Goal: Task Accomplishment & Management: Manage account settings

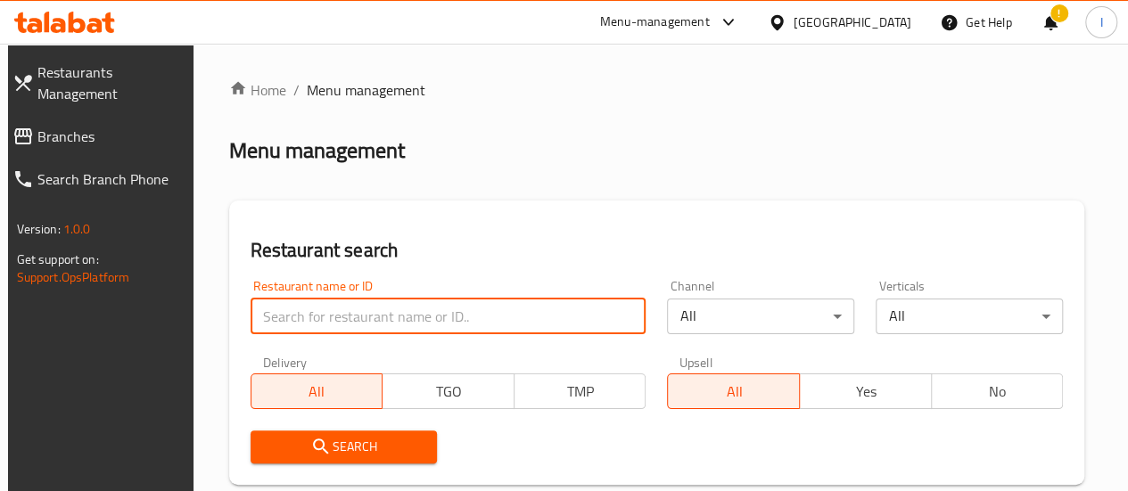
click at [323, 316] on input "search" at bounding box center [448, 317] width 396 height 36
type input "qibara"
click button "Search" at bounding box center [343, 447] width 187 height 33
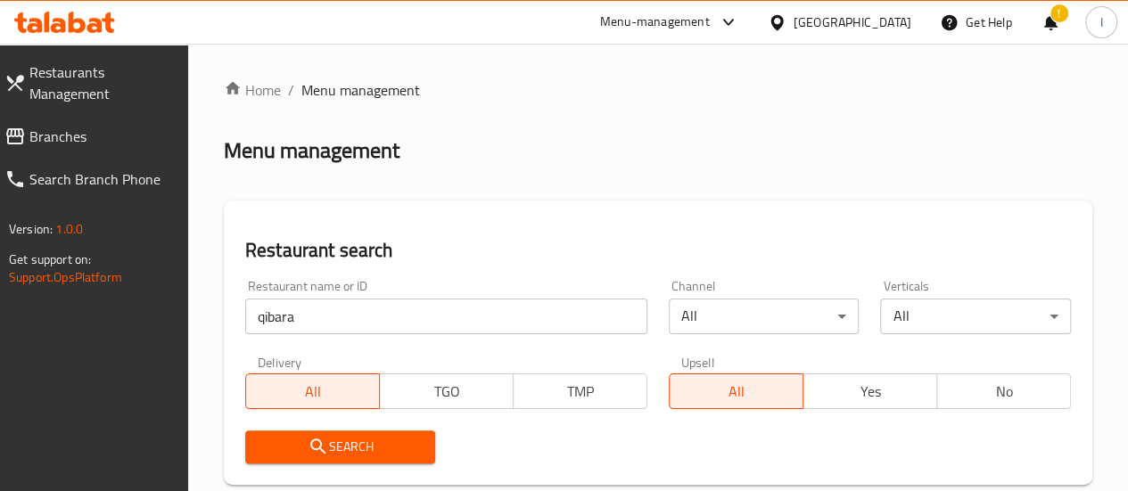
click at [702, 411] on div "Restaurant name or ID qibara Restaurant name or ID Channel All ​ Verticals All …" at bounding box center [657, 371] width 847 height 205
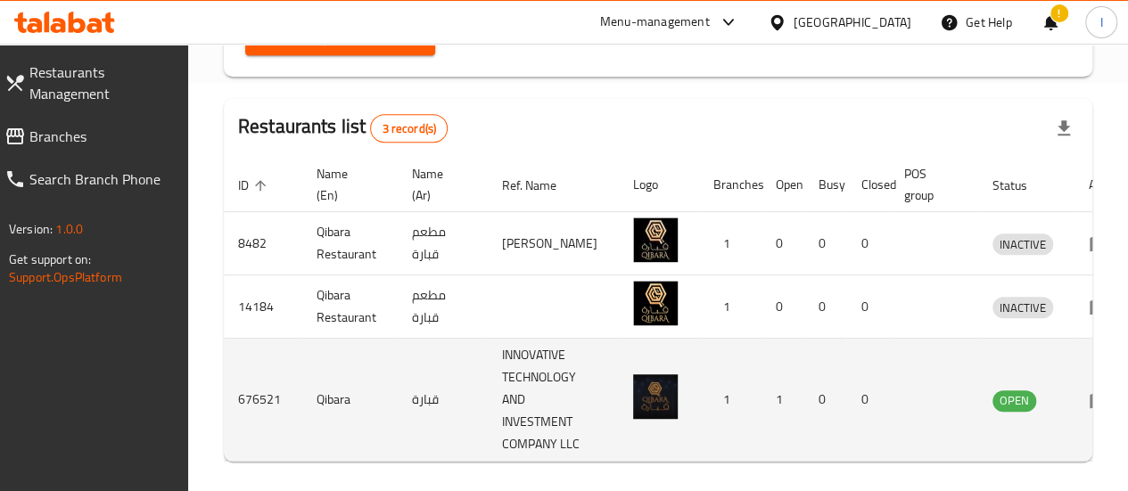
scroll to position [0, 20]
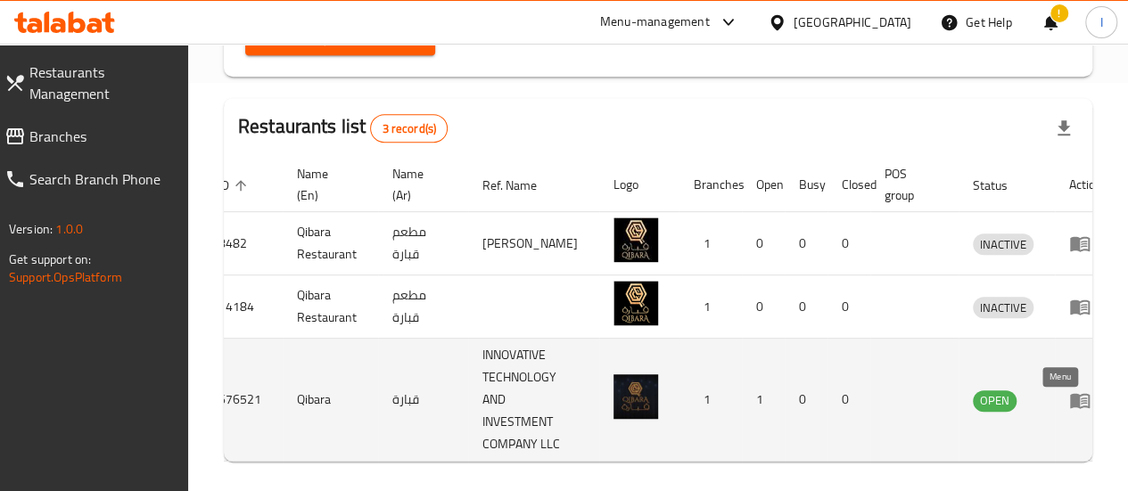
click at [1070, 407] on icon "enhanced table" at bounding box center [1080, 400] width 20 height 15
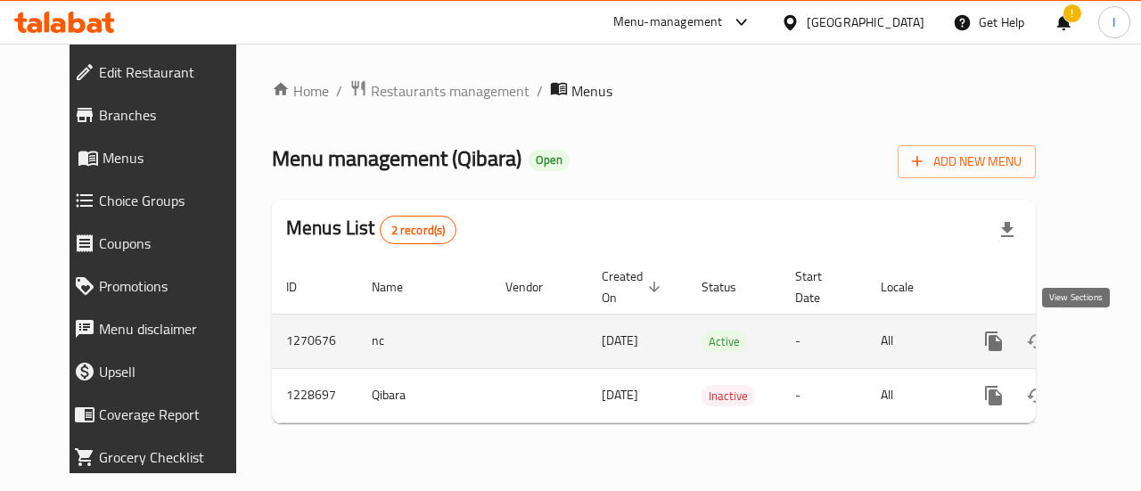
click at [1111, 338] on icon "enhanced table" at bounding box center [1121, 341] width 21 height 21
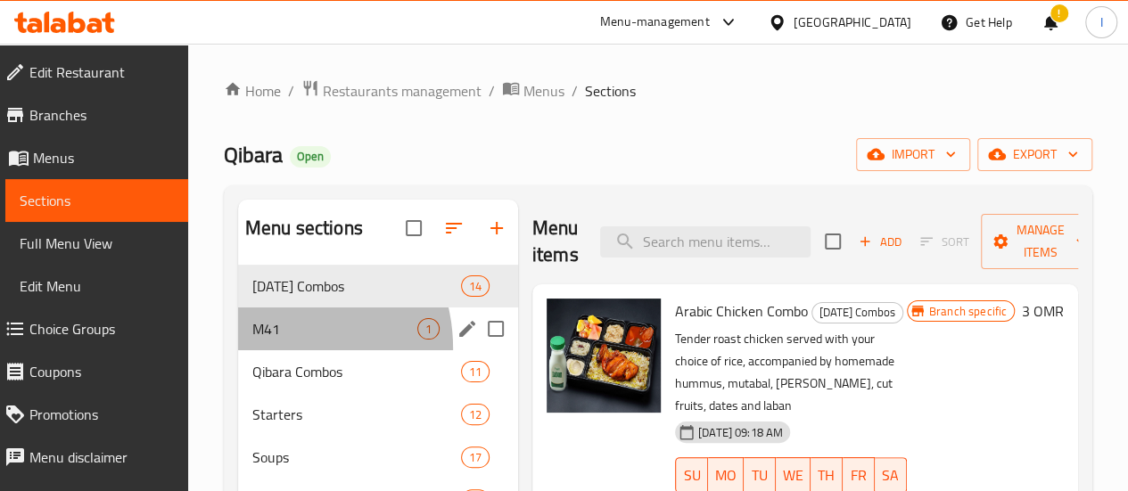
click at [271, 350] on div "M41 1" at bounding box center [378, 329] width 280 height 43
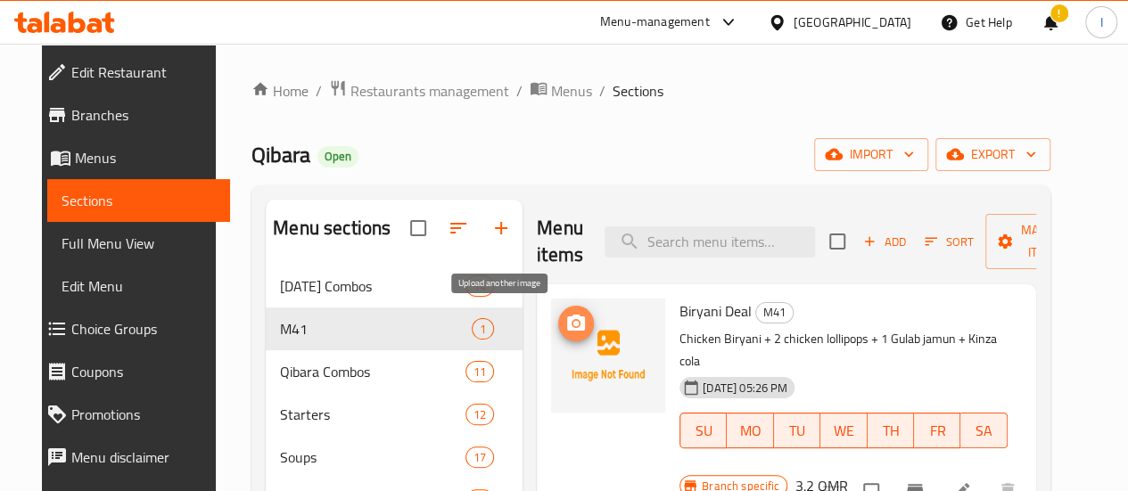
click at [558, 336] on button "upload picture" at bounding box center [576, 324] width 36 height 36
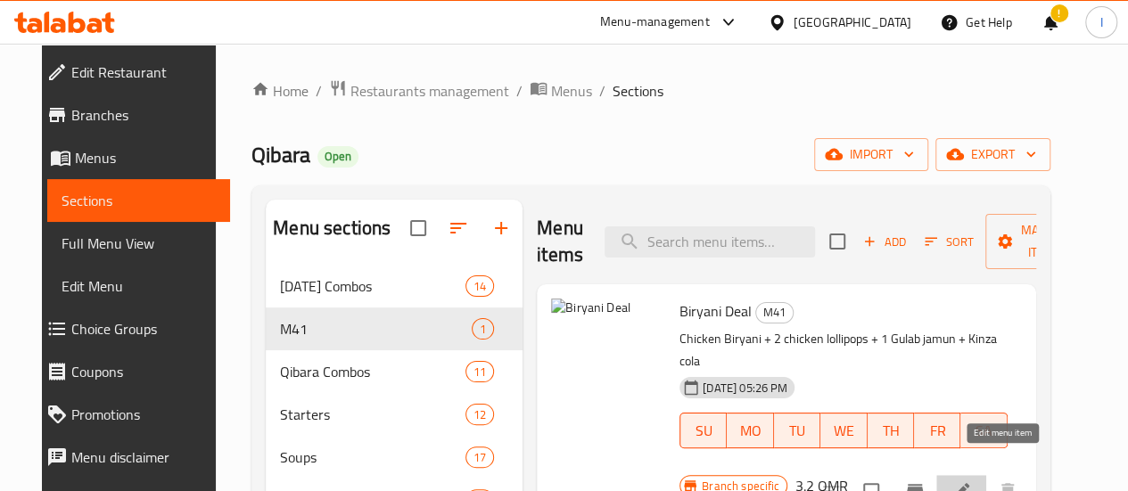
click at [972, 480] on icon at bounding box center [960, 490] width 21 height 21
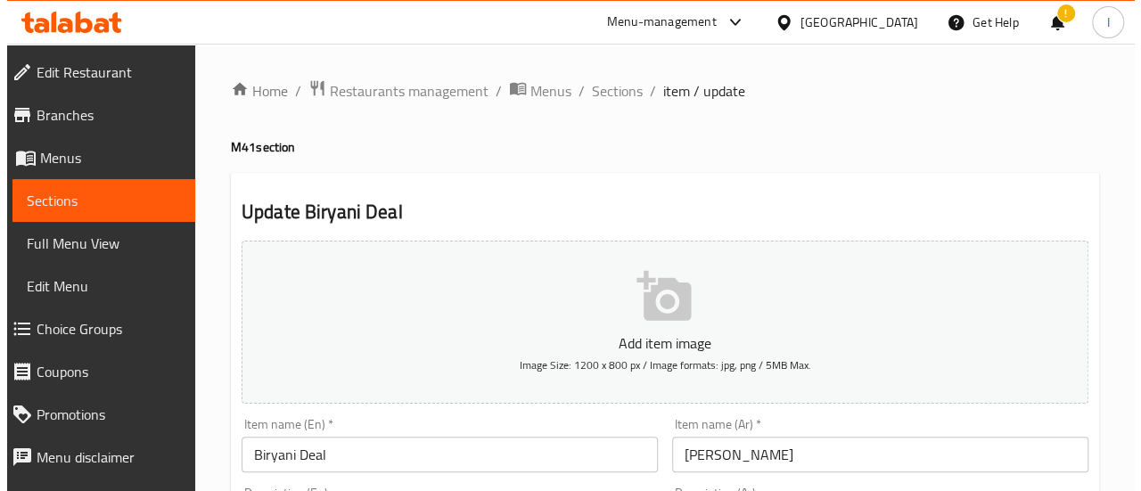
scroll to position [2, 0]
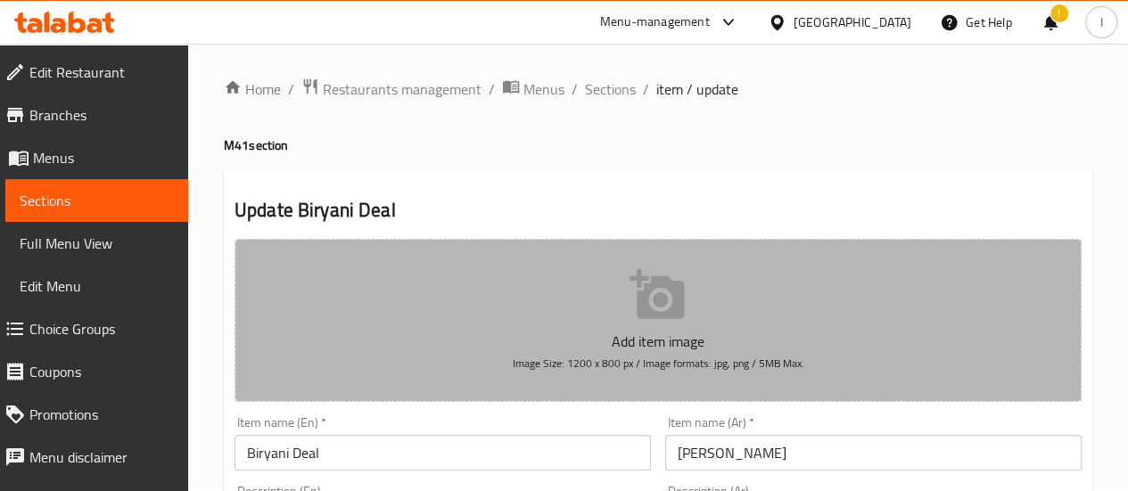
click at [657, 331] on p "Add item image" at bounding box center [657, 341] width 791 height 21
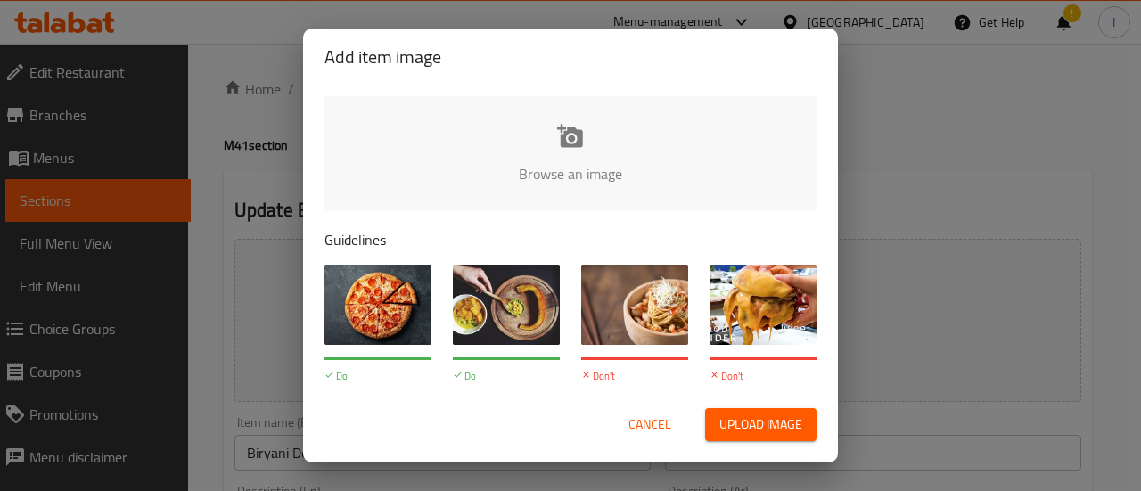
click at [649, 425] on span "Cancel" at bounding box center [649, 425] width 43 height 22
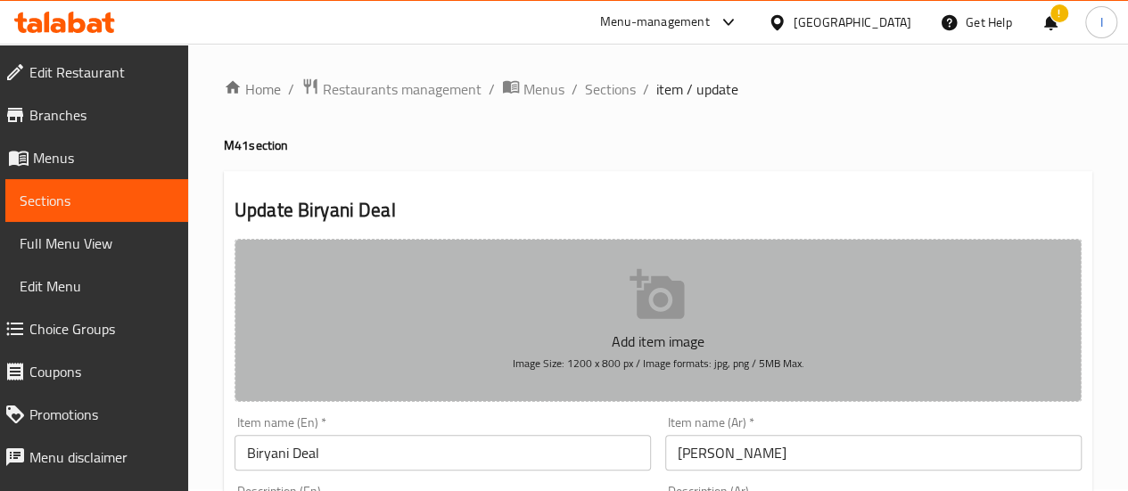
click at [538, 358] on span "Image Size: 1200 x 800 px / Image formats: jpg, png / 5MB Max." at bounding box center [657, 363] width 291 height 21
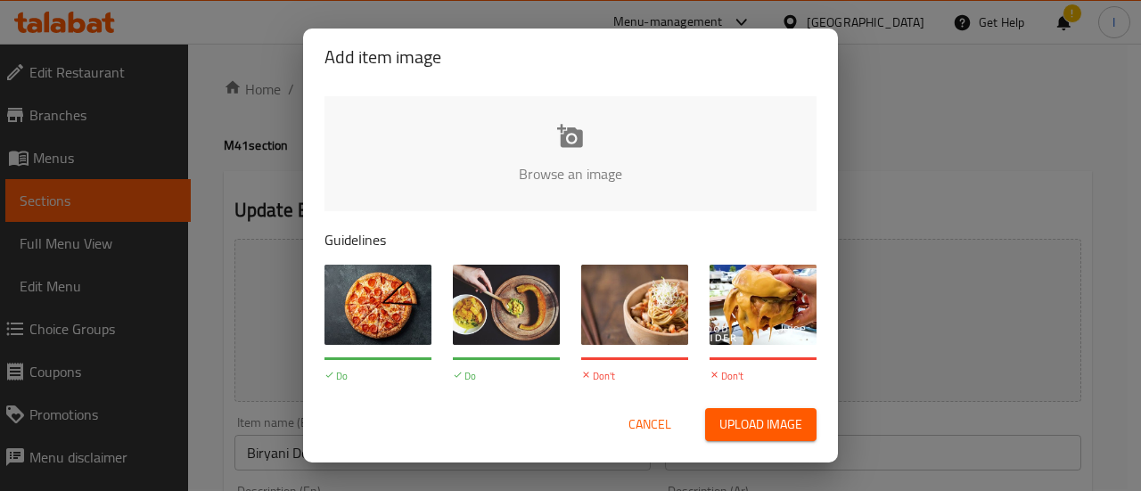
type input "C:\fakepath\TalabatLunchMenu_blackBg.tif"
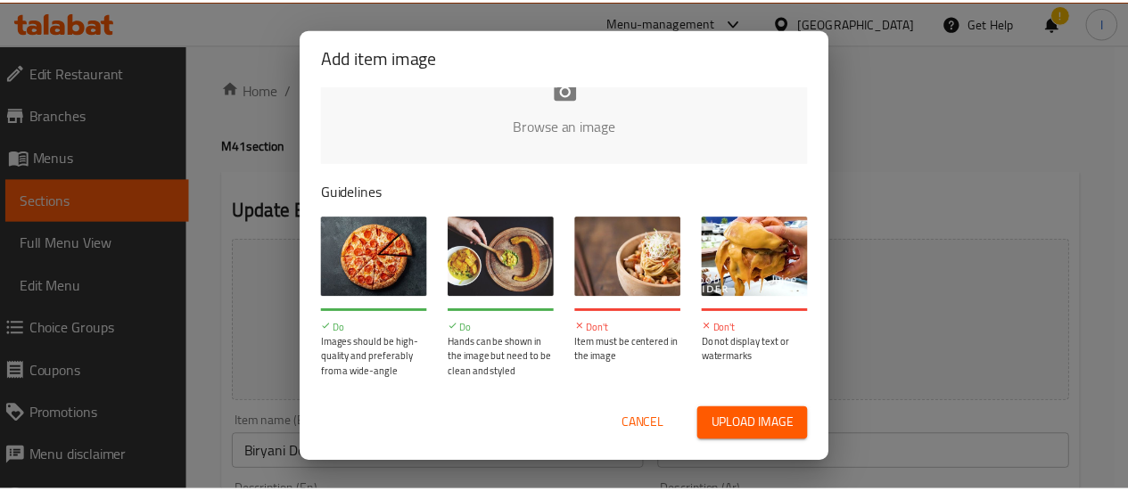
scroll to position [0, 0]
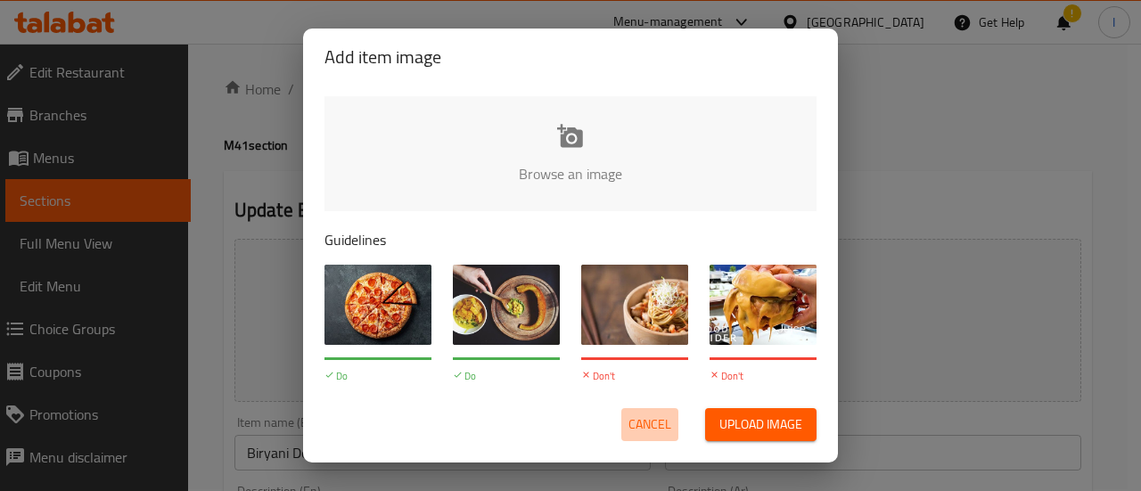
click at [647, 409] on button "Cancel" at bounding box center [649, 424] width 57 height 33
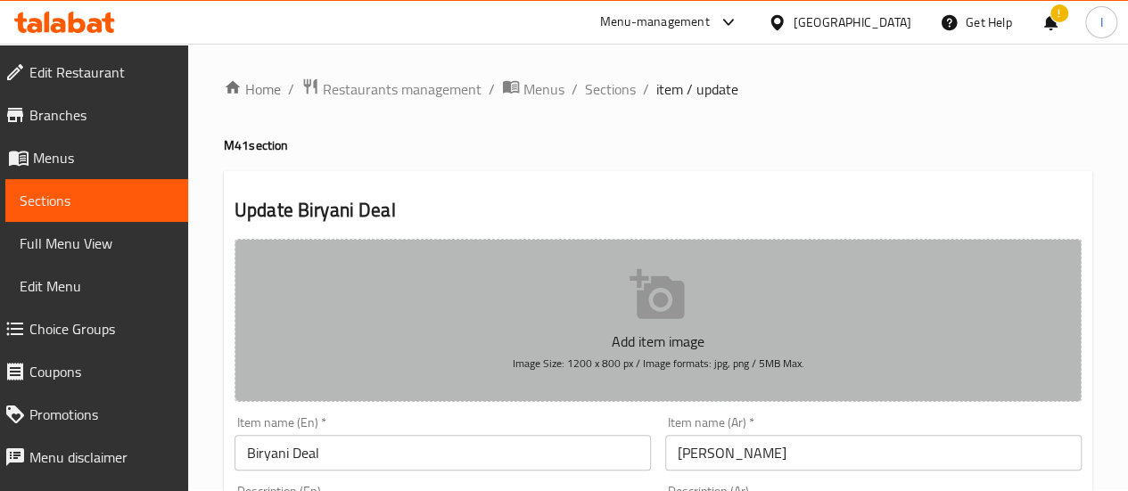
click at [677, 308] on icon "button" at bounding box center [656, 294] width 54 height 50
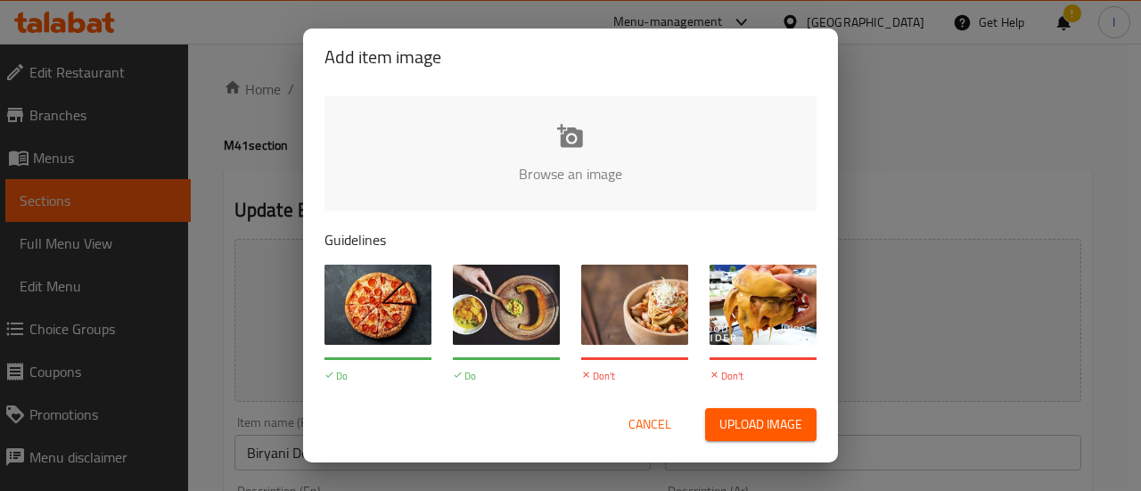
type input "C:\fakepath\TalabatLunchMenu_blackBg.png"
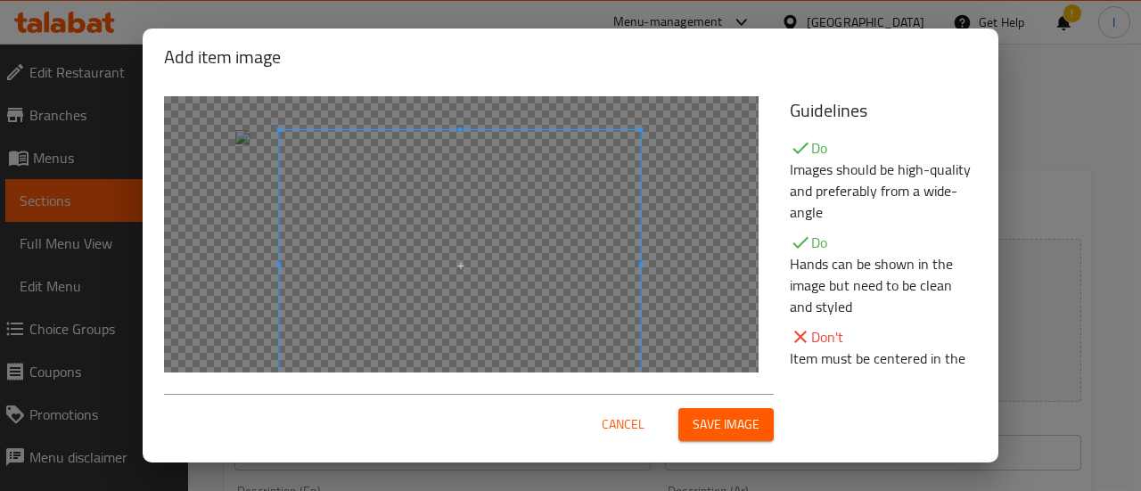
click at [410, 159] on span at bounding box center [460, 265] width 361 height 271
click at [280, 131] on div at bounding box center [459, 265] width 361 height 271
click at [255, 139] on div at bounding box center [461, 265] width 595 height 339
click at [250, 144] on div at bounding box center [461, 265] width 595 height 339
click at [406, 191] on span at bounding box center [458, 265] width 357 height 267
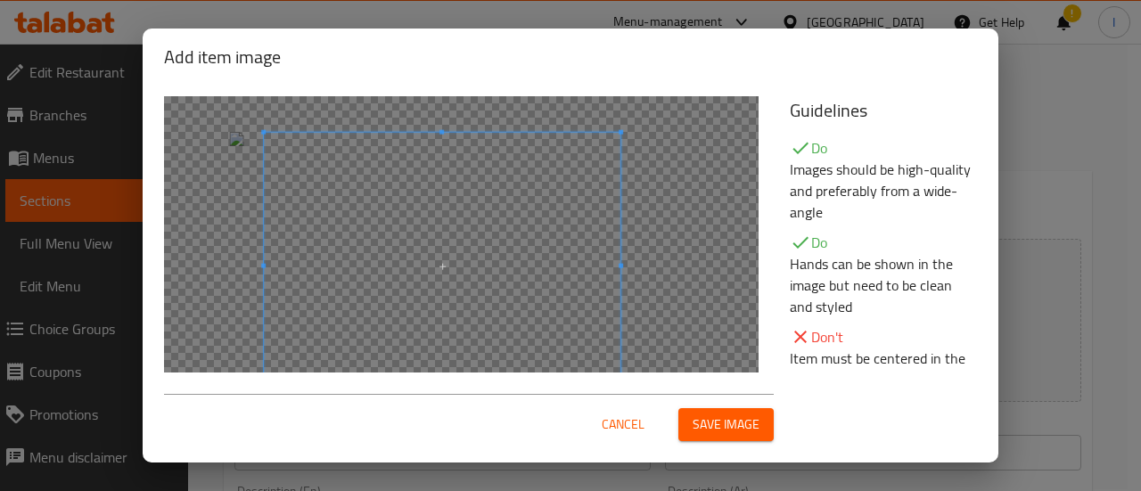
click at [401, 194] on span at bounding box center [442, 266] width 357 height 267
click at [724, 414] on span "Save image" at bounding box center [726, 425] width 67 height 22
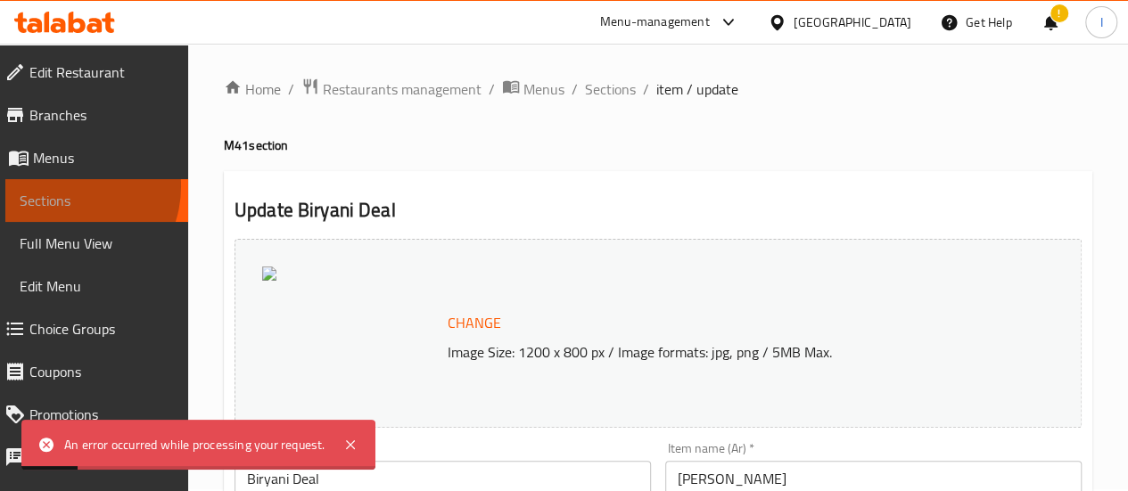
click at [62, 190] on span "Sections" at bounding box center [97, 200] width 154 height 21
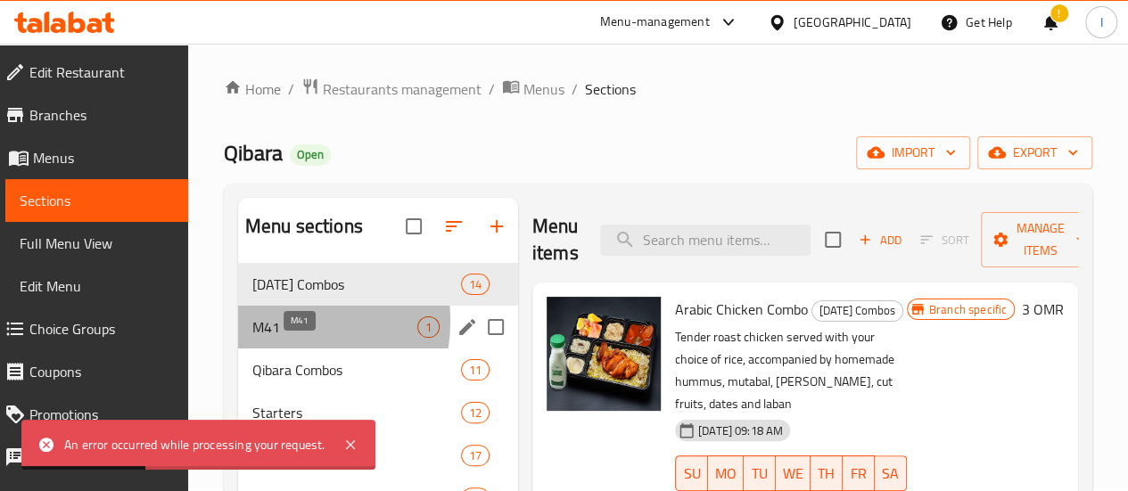
click at [272, 338] on span "M41" at bounding box center [334, 326] width 165 height 21
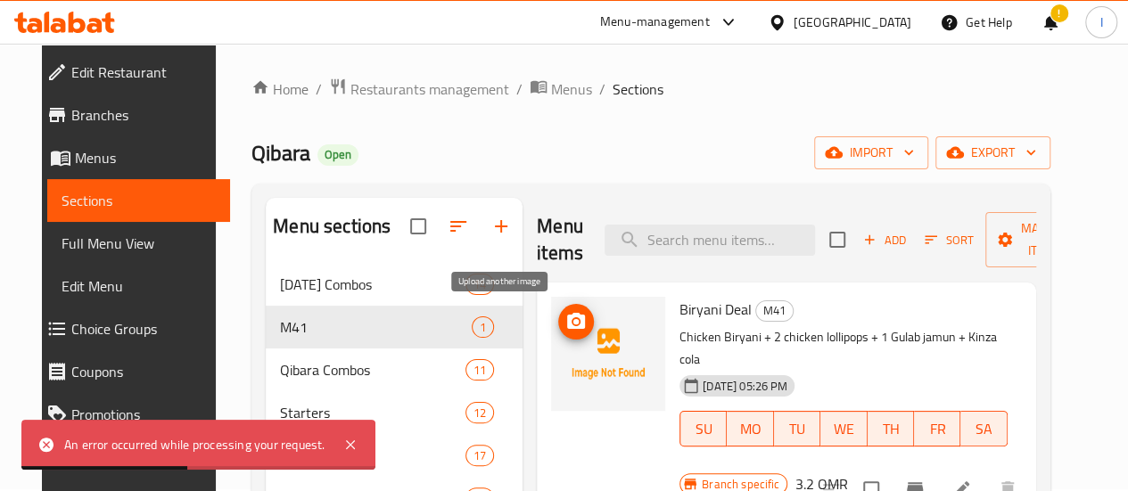
click at [567, 319] on icon "upload picture" at bounding box center [576, 321] width 18 height 16
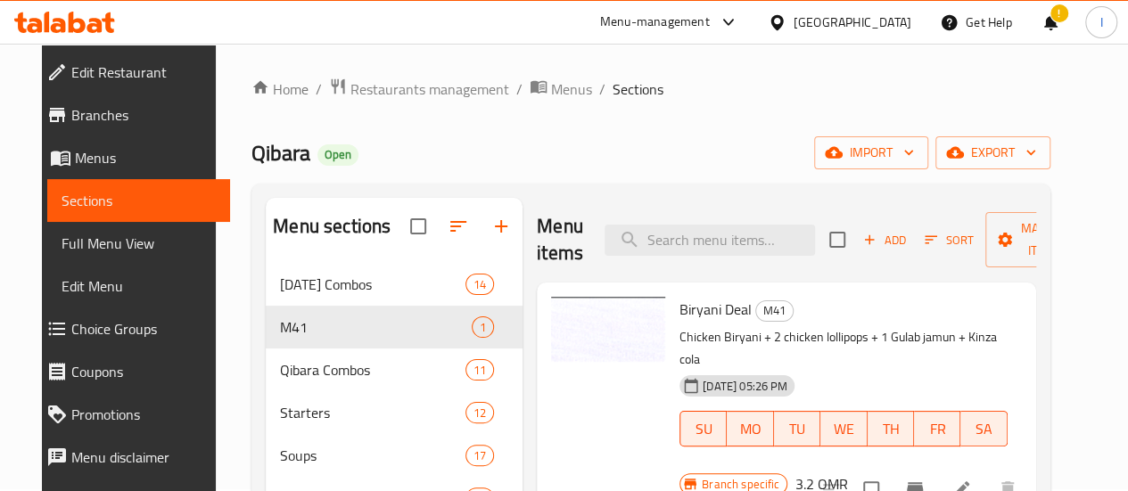
click at [82, 21] on icon at bounding box center [77, 22] width 17 height 21
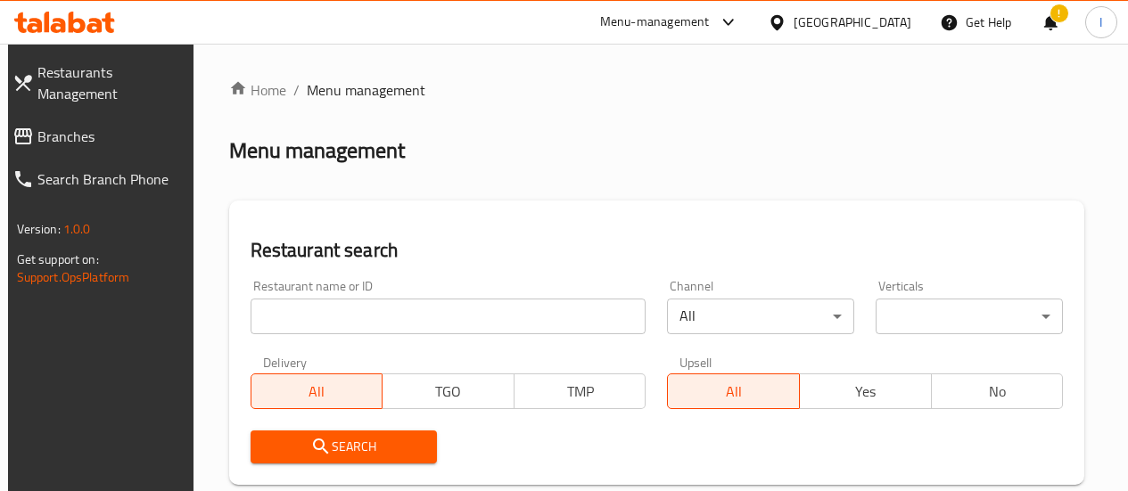
scroll to position [2, 0]
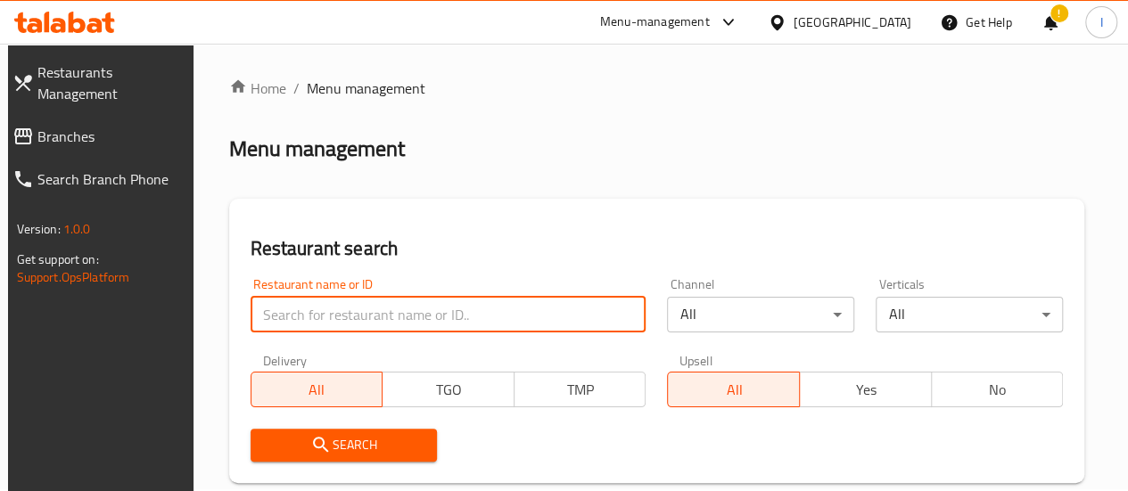
click at [381, 320] on input "search" at bounding box center [448, 315] width 396 height 36
type input "golden crispy"
click button "Search" at bounding box center [343, 445] width 187 height 33
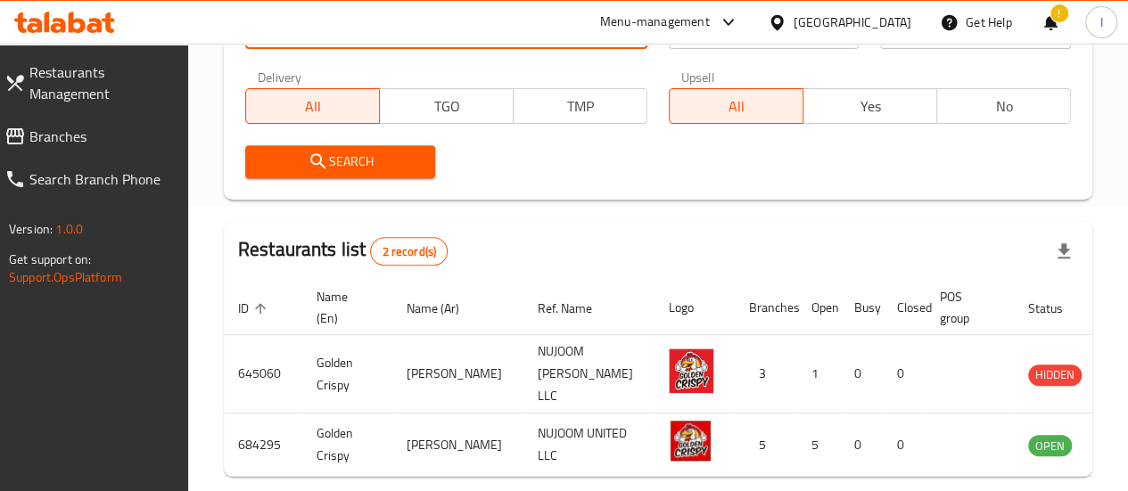
scroll to position [330, 0]
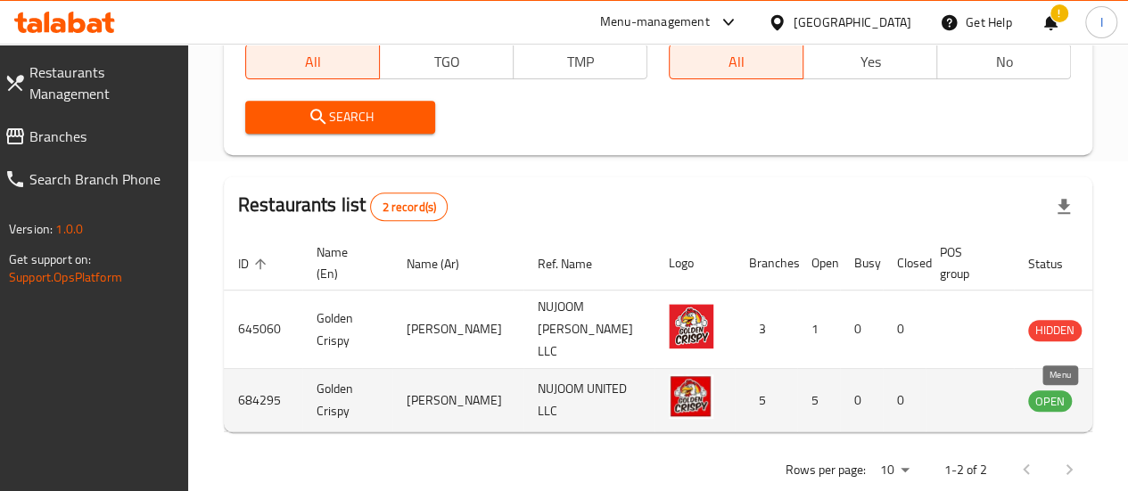
click at [1121, 411] on link "enhanced table" at bounding box center [1137, 400] width 33 height 21
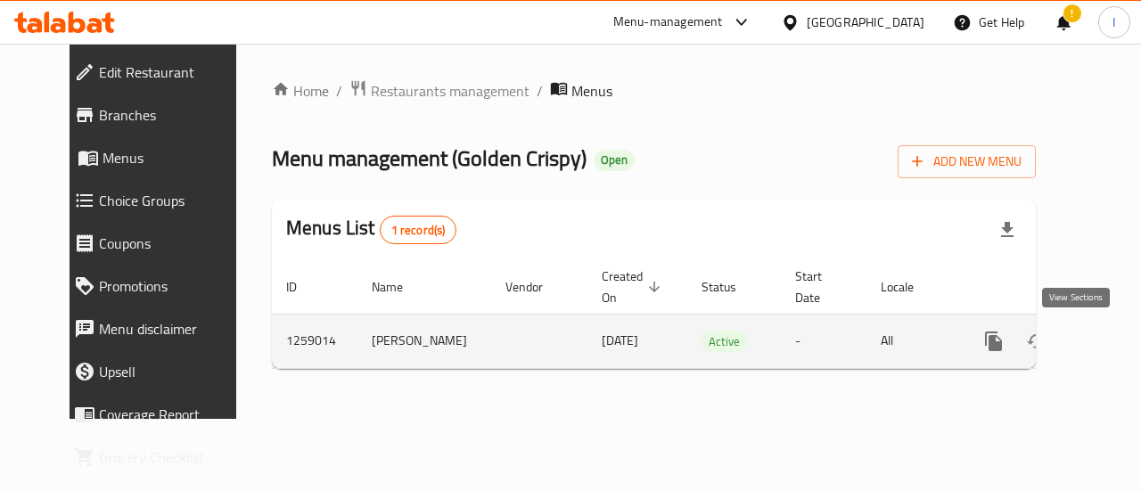
click at [1111, 336] on icon "enhanced table" at bounding box center [1121, 341] width 21 height 21
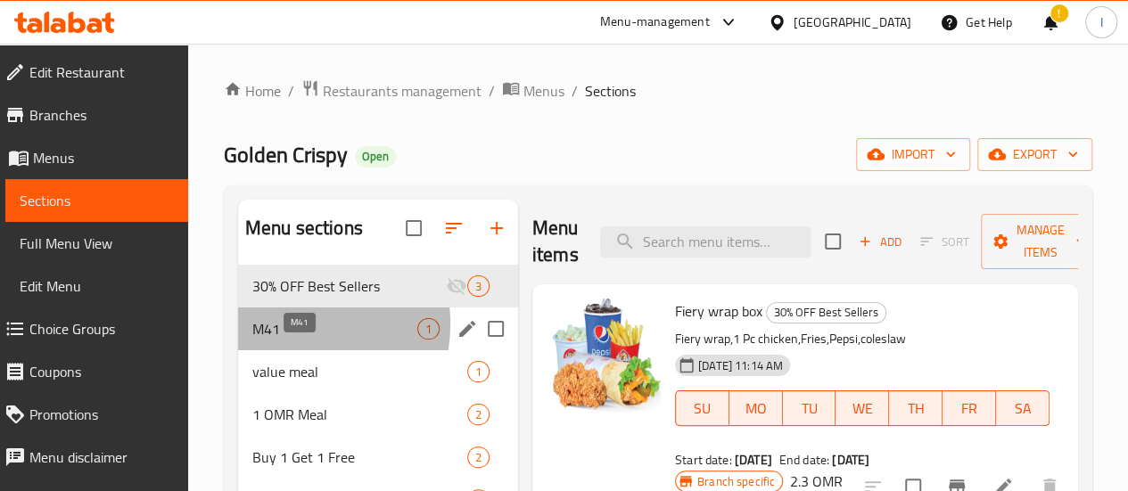
click at [283, 340] on span "M41" at bounding box center [334, 328] width 165 height 21
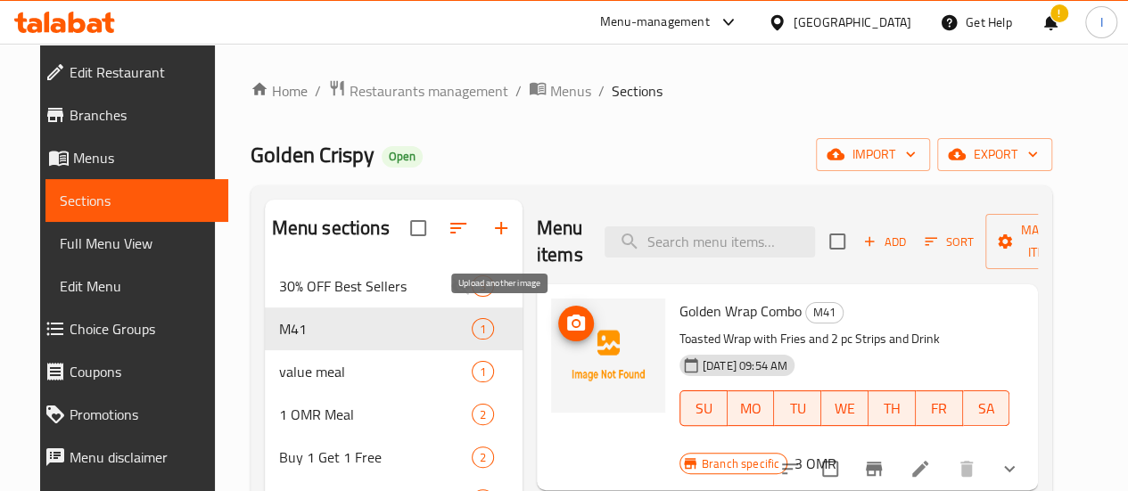
click at [573, 324] on circle "upload picture" at bounding box center [575, 323] width 5 height 5
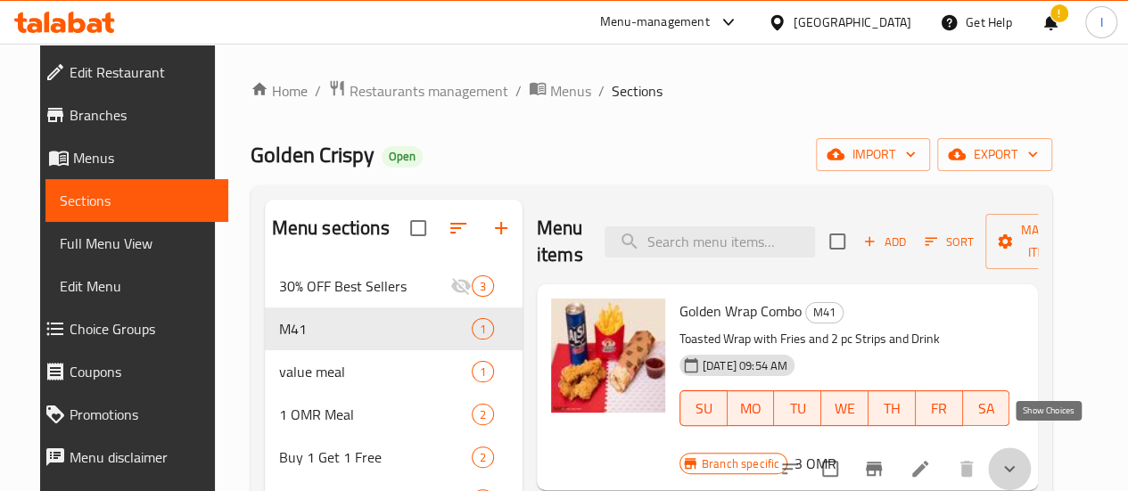
click at [1020, 458] on icon "show more" at bounding box center [1008, 468] width 21 height 21
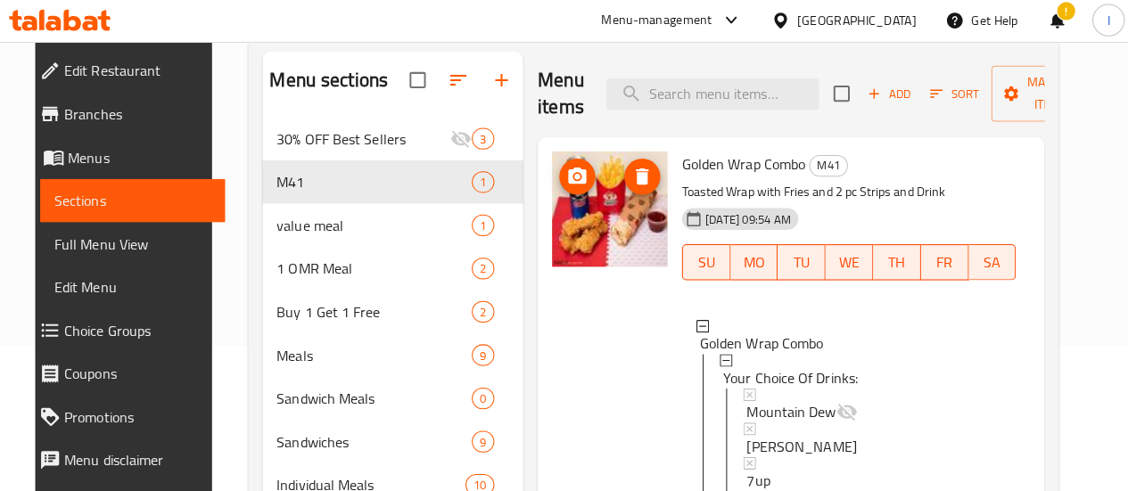
scroll to position [146, 0]
